Goal: Book appointment/travel/reservation

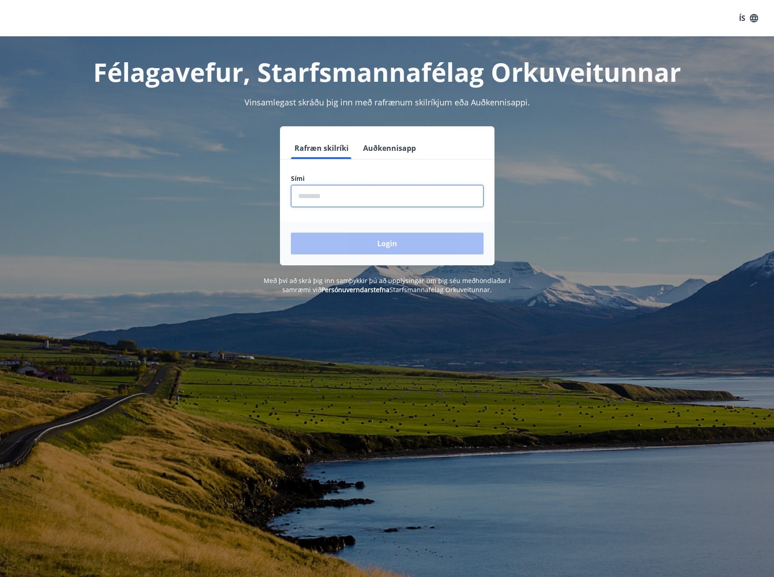
click at [341, 202] on input "phone" at bounding box center [387, 196] width 193 height 22
type input "********"
click at [410, 245] on button "Login" at bounding box center [387, 244] width 193 height 22
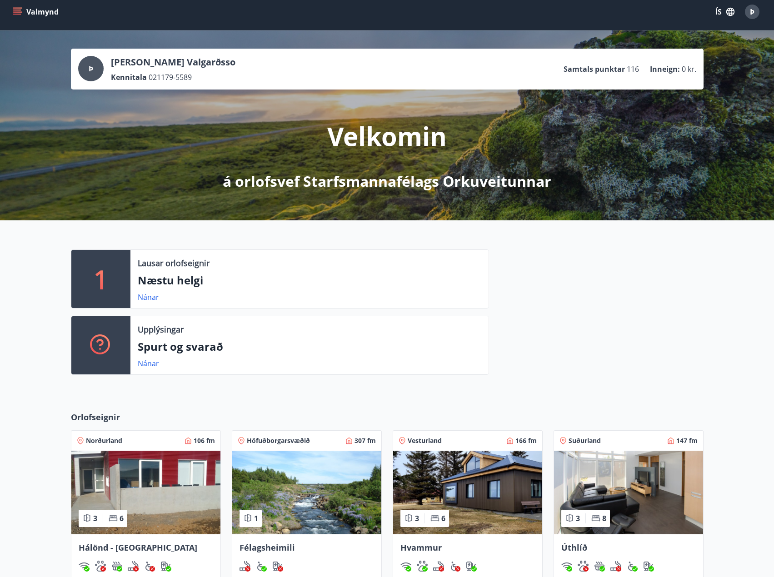
scroll to position [172, 0]
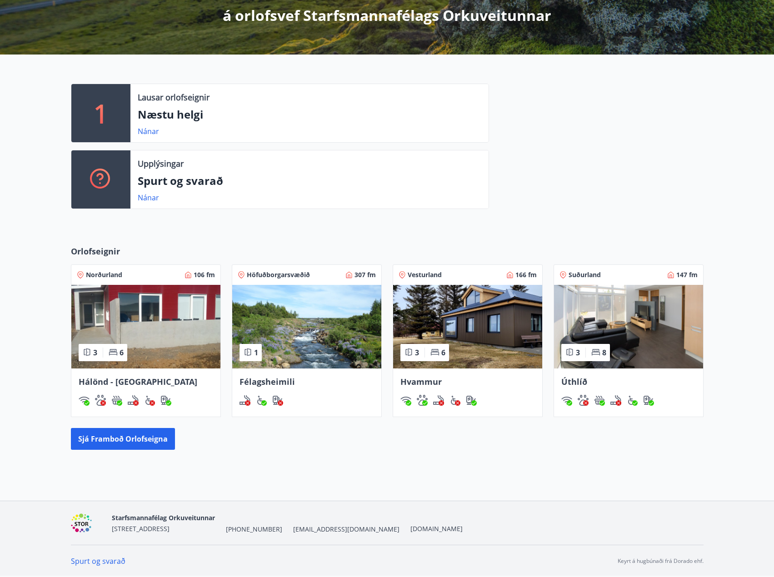
click at [155, 305] on img at bounding box center [145, 327] width 149 height 84
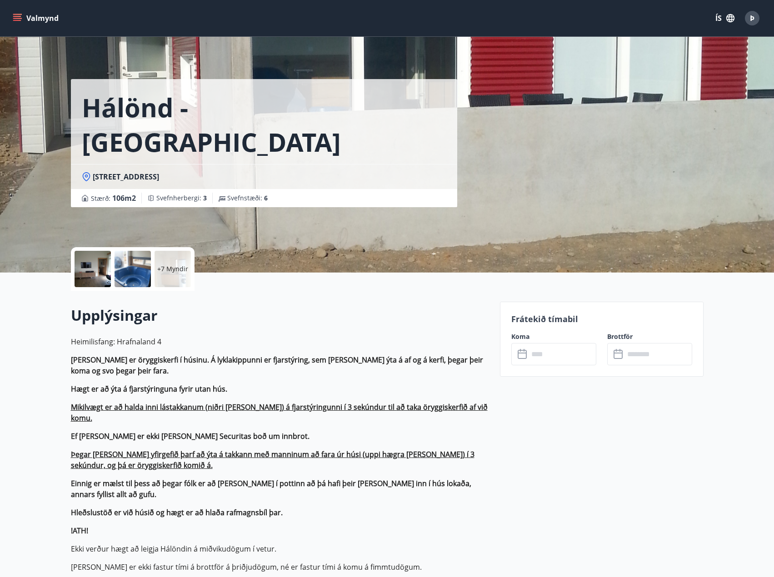
drag, startPoint x: 124, startPoint y: 113, endPoint x: 185, endPoint y: 130, distance: 63.4
click at [124, 113] on h1 "Hálönd - [GEOGRAPHIC_DATA]" at bounding box center [264, 124] width 365 height 69
click at [537, 353] on input "text" at bounding box center [563, 354] width 68 height 22
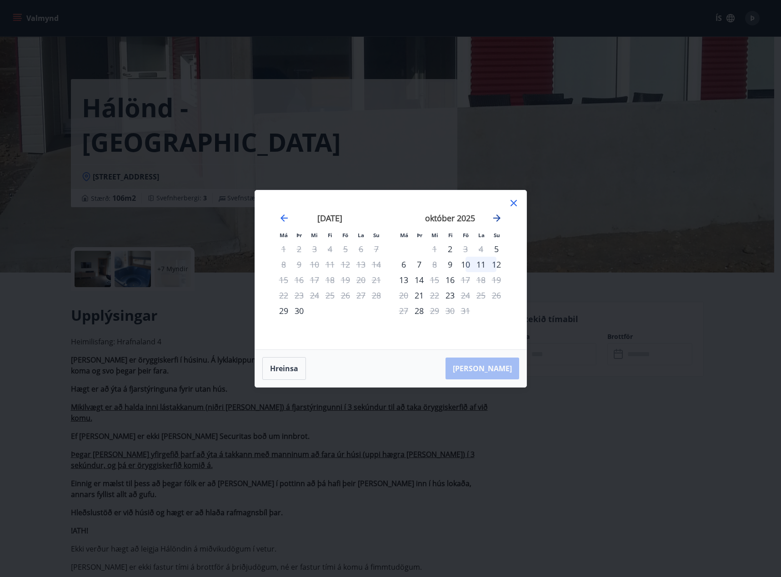
click at [496, 213] on icon "Move forward to switch to the next month." at bounding box center [496, 218] width 11 height 11
click at [496, 218] on icon "Move forward to switch to the next month." at bounding box center [496, 218] width 7 height 7
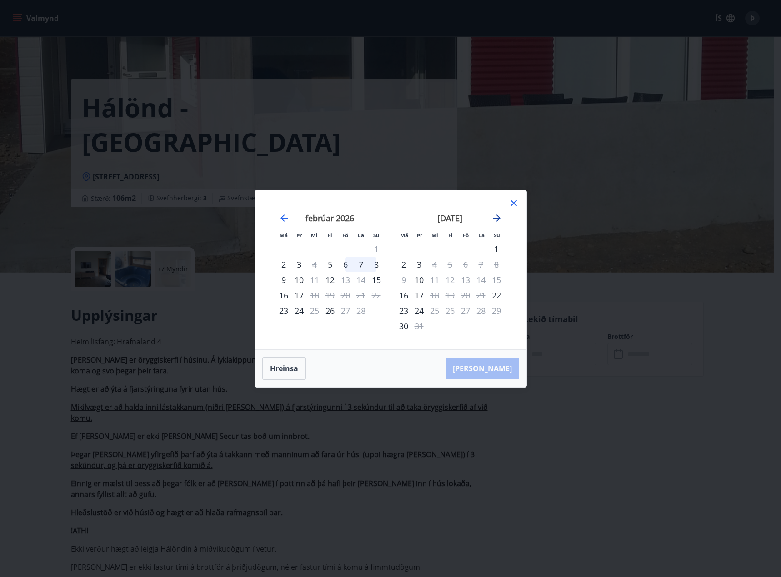
click at [496, 213] on icon "Move forward to switch to the next month." at bounding box center [496, 218] width 11 height 11
click at [287, 218] on icon "Move backward to switch to the previous month." at bounding box center [283, 218] width 7 height 7
click at [496, 218] on icon "Move forward to switch to the next month." at bounding box center [496, 218] width 7 height 7
click at [284, 220] on icon "Move backward to switch to the previous month." at bounding box center [284, 218] width 11 height 11
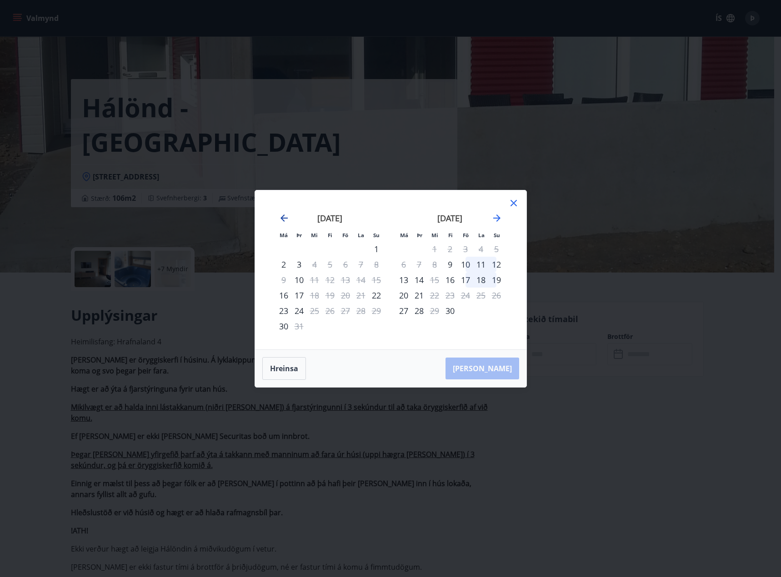
click at [282, 219] on icon "Move backward to switch to the previous month." at bounding box center [284, 218] width 11 height 11
click at [513, 202] on icon at bounding box center [514, 203] width 6 height 6
